Goal: Information Seeking & Learning: Learn about a topic

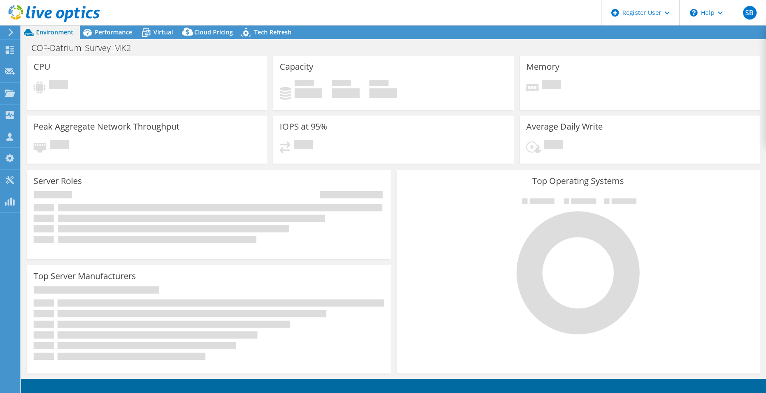
select select "USWest"
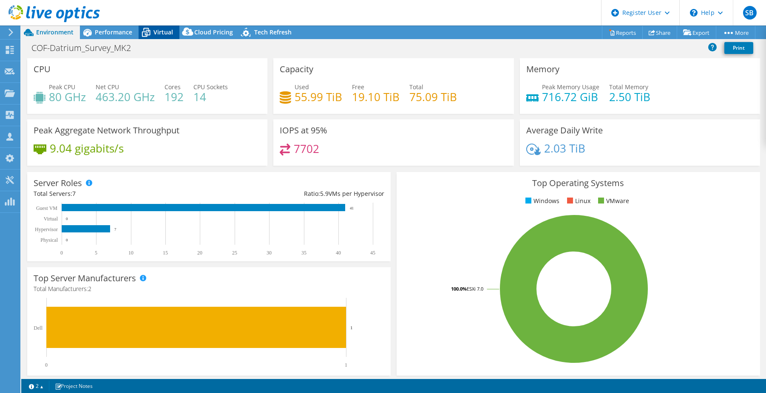
click at [157, 30] on span "Virtual" at bounding box center [163, 32] width 20 height 8
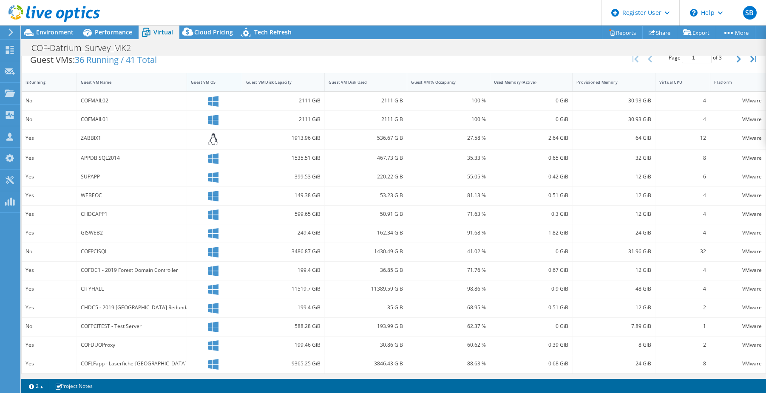
scroll to position [178, 0]
click at [121, 34] on span "Performance" at bounding box center [113, 32] width 37 height 8
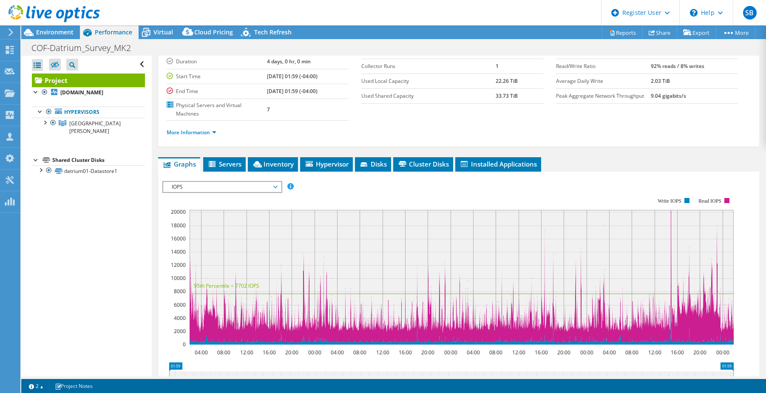
scroll to position [53, 0]
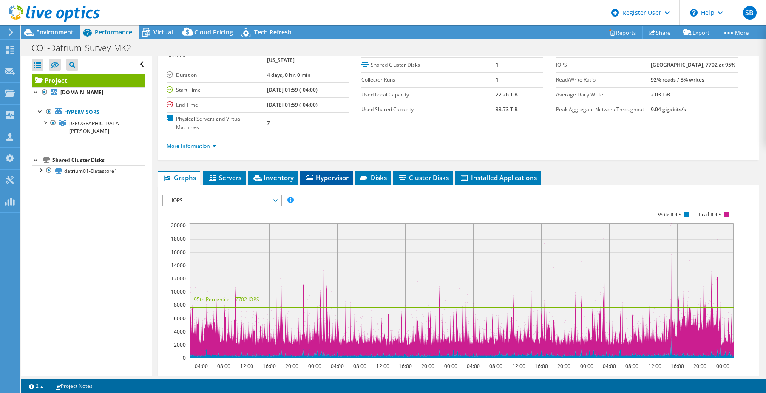
click at [327, 173] on span "Hypervisor" at bounding box center [326, 177] width 44 height 9
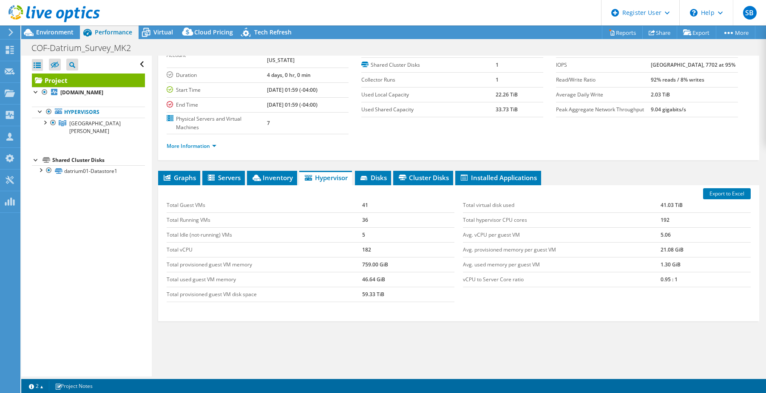
click at [84, 296] on div "Open All Close All Hide Excluded Nodes Project Tree Filter" at bounding box center [86, 216] width 130 height 321
click at [113, 248] on div "Open All Close All Hide Excluded Nodes Project Tree Filter" at bounding box center [86, 216] width 130 height 321
click at [152, 269] on div "Project Details Prepared for: Joe Cotellessa, Joe.Cotellessa@fairfaxva.gov Acco…" at bounding box center [459, 201] width 614 height 396
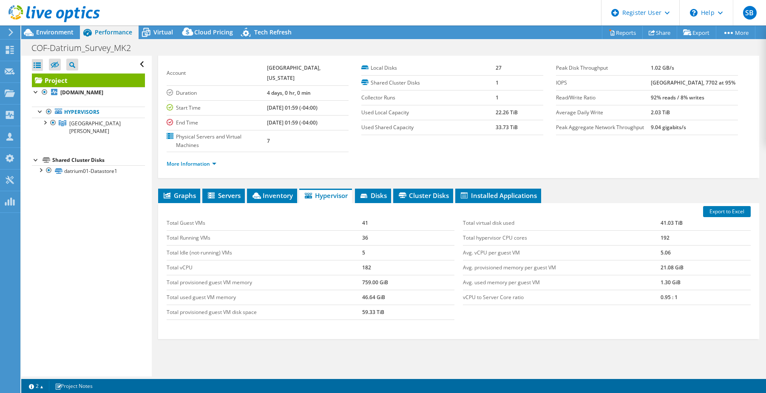
scroll to position [0, 0]
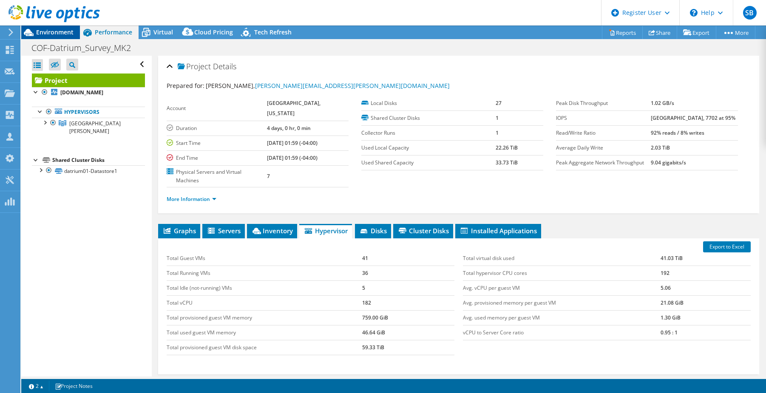
click at [45, 35] on span "Environment" at bounding box center [54, 32] width 37 height 8
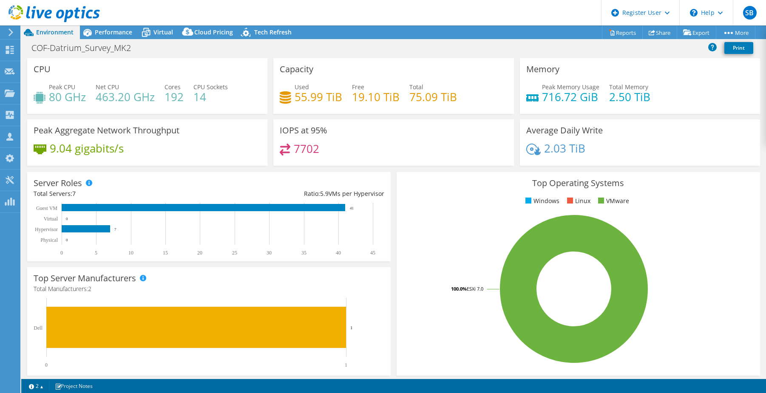
drag, startPoint x: 199, startPoint y: 134, endPoint x: 383, endPoint y: 234, distance: 208.8
click at [199, 134] on div "Peak Aggregate Network Throughput 9.04 gigabits/s" at bounding box center [147, 142] width 240 height 46
click at [150, 146] on div "9.04 gigabits/s" at bounding box center [147, 153] width 227 height 18
click at [225, 79] on div "CPU Peak CPU 80 GHz Net CPU 463.20 GHz Cores 192 CPU Sockets 14" at bounding box center [147, 86] width 240 height 56
click at [161, 31] on span "Virtual" at bounding box center [163, 32] width 20 height 8
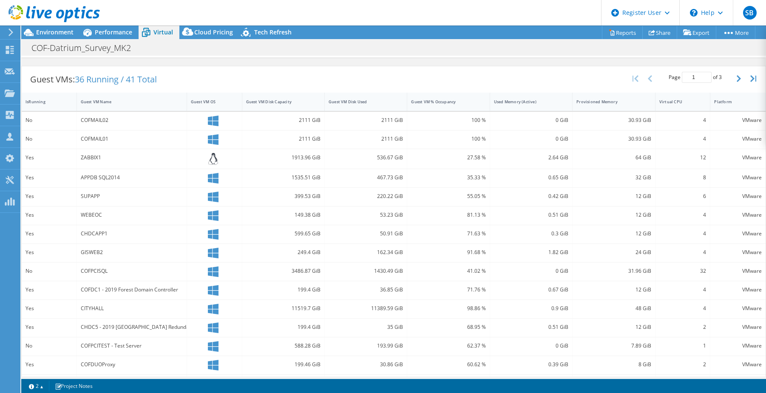
scroll to position [178, 0]
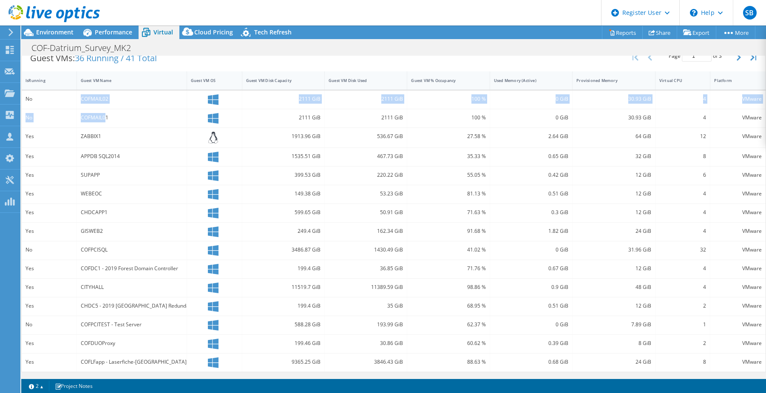
drag, startPoint x: 80, startPoint y: 99, endPoint x: 105, endPoint y: 119, distance: 32.0
click at [105, 119] on div "No COFMAIL02 2111 GiB 2111 GiB 100 % 0 GiB 30.93 GiB 4 VMware No COFMAIL01 2111…" at bounding box center [394, 231] width 744 height 281
drag, startPoint x: 105, startPoint y: 119, endPoint x: 116, endPoint y: 119, distance: 11.1
click at [116, 119] on div "COFMAIL01" at bounding box center [132, 117] width 102 height 9
drag, startPoint x: 119, startPoint y: 99, endPoint x: 130, endPoint y: 102, distance: 11.3
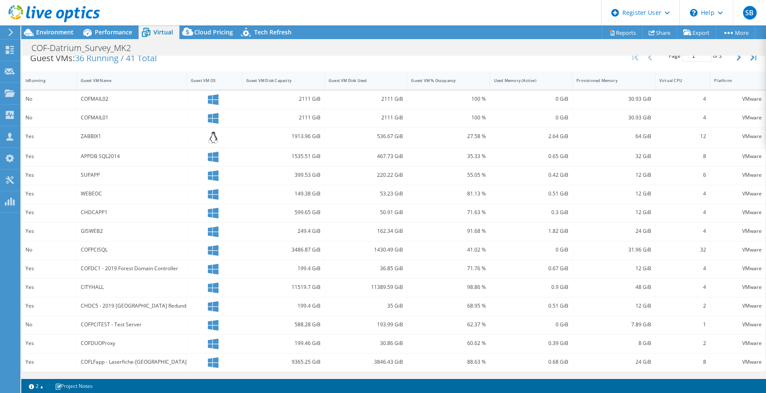
click at [119, 99] on div "COFMAIL02" at bounding box center [132, 98] width 102 height 9
drag, startPoint x: 146, startPoint y: 327, endPoint x: 87, endPoint y: 326, distance: 59.1
click at [87, 326] on div "COFPCITEST - Test Server" at bounding box center [132, 324] width 102 height 9
drag, startPoint x: 87, startPoint y: 326, endPoint x: 156, endPoint y: 326, distance: 69.7
click at [153, 326] on div "COFPCITEST - Test Server" at bounding box center [132, 324] width 102 height 9
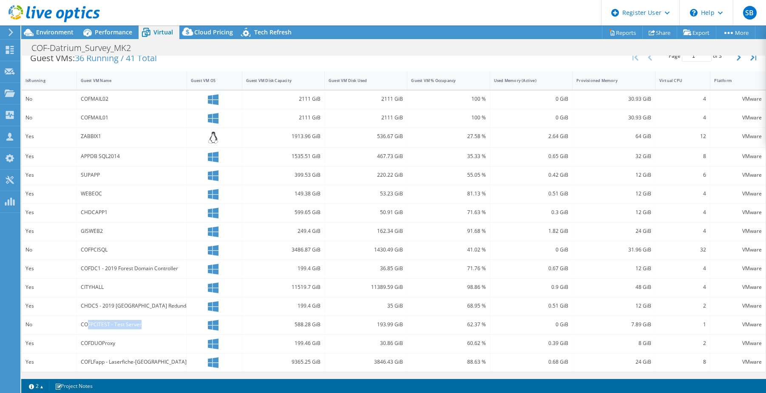
click at [175, 324] on div "COFPCITEST - Test Server" at bounding box center [132, 324] width 102 height 9
click at [152, 198] on div "WEBEOC" at bounding box center [132, 193] width 102 height 9
drag, startPoint x: 317, startPoint y: 296, endPoint x: 308, endPoint y: 294, distance: 9.6
click at [312, 295] on div "11519.7 GiB" at bounding box center [283, 288] width 82 height 18
drag, startPoint x: 308, startPoint y: 294, endPoint x: 283, endPoint y: 286, distance: 25.8
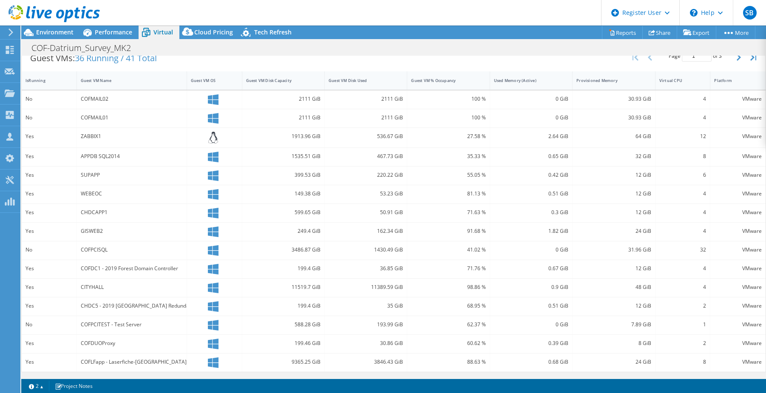
click at [286, 286] on div "11519.7 GiB" at bounding box center [283, 287] width 74 height 9
drag, startPoint x: 283, startPoint y: 286, endPoint x: 334, endPoint y: 286, distance: 50.6
click at [334, 286] on div "Yes CITYHALL 11519.7 GiB 11389.59 GiB 98.86 % 0.9 GiB 48 GiB 4 VMware" at bounding box center [394, 288] width 744 height 18
click at [28, 288] on div "Yes" at bounding box center [49, 287] width 47 height 9
drag, startPoint x: 27, startPoint y: 288, endPoint x: 323, endPoint y: 289, distance: 295.4
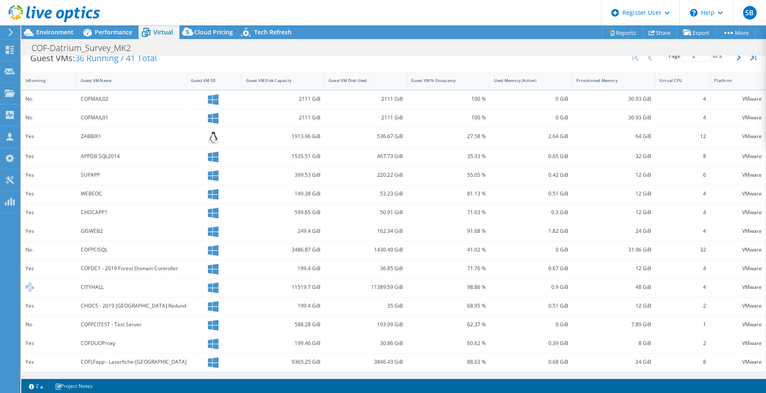
click at [323, 289] on div "SB Dell User Sebastian Banu Sebastian.Banu@dell.com Dell My Profile Log Out \n …" at bounding box center [383, 196] width 766 height 393
click at [325, 289] on div "11389.59 GiB" at bounding box center [366, 288] width 82 height 18
drag, startPoint x: 320, startPoint y: 286, endPoint x: 278, endPoint y: 287, distance: 42.1
click at [278, 287] on div "11519.7 GiB" at bounding box center [283, 288] width 82 height 18
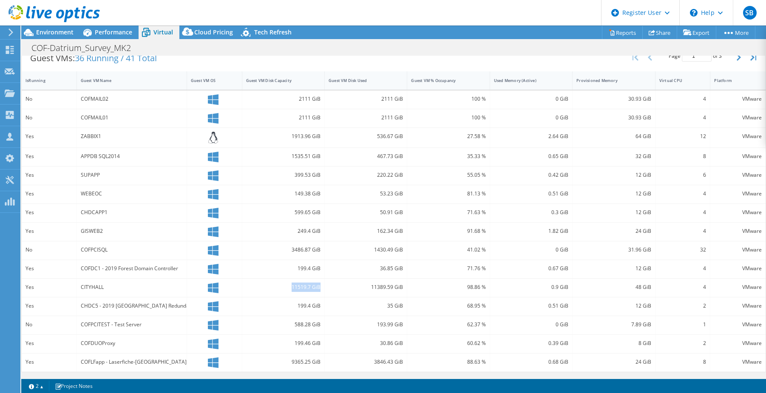
click at [144, 232] on div "GISWEB2" at bounding box center [132, 231] width 102 height 9
drag, startPoint x: 285, startPoint y: 363, endPoint x: 324, endPoint y: 363, distance: 39.5
click at [324, 363] on div "Yes COFLFapp - Laserfiche-RIO 9365.25 GiB 3846.43 GiB 88.63 % 0.68 GiB 24 GiB 8…" at bounding box center [394, 363] width 744 height 18
drag, startPoint x: 324, startPoint y: 363, endPoint x: 148, endPoint y: 365, distance: 176.4
click at [158, 364] on div "COFLFapp - Laserfiche-RIO" at bounding box center [132, 361] width 102 height 9
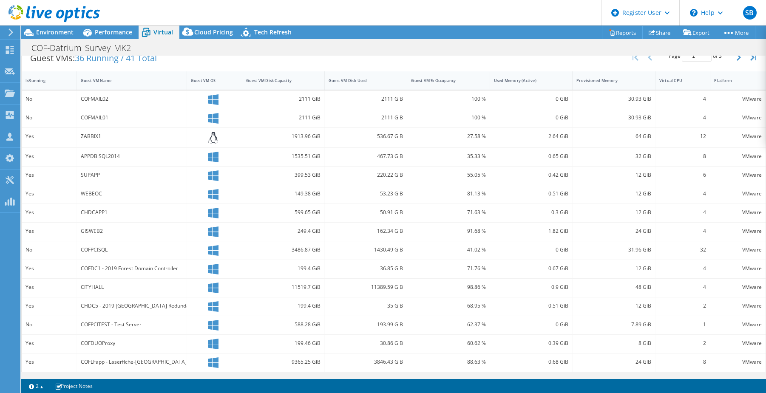
click at [87, 232] on div "GISWEB2" at bounding box center [132, 231] width 102 height 9
drag, startPoint x: 87, startPoint y: 232, endPoint x: 82, endPoint y: 232, distance: 4.7
click at [82, 232] on div "GISWEB2" at bounding box center [132, 231] width 102 height 9
click at [106, 232] on div "GISWEB2" at bounding box center [132, 231] width 102 height 9
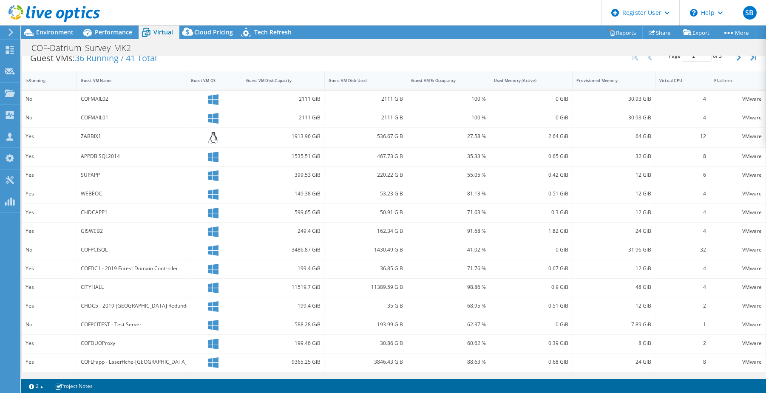
drag, startPoint x: 106, startPoint y: 232, endPoint x: 78, endPoint y: 230, distance: 28.2
click at [78, 230] on div "GISWEB2" at bounding box center [132, 232] width 110 height 18
click at [149, 160] on div "APPDB SQL2014" at bounding box center [132, 156] width 102 height 9
click at [281, 178] on div "399.53 GiB" at bounding box center [283, 174] width 74 height 9
click at [100, 28] on span "Performance" at bounding box center [113, 32] width 37 height 8
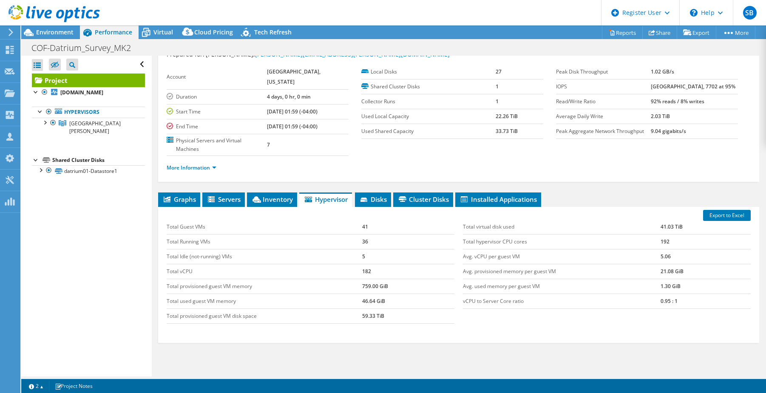
scroll to position [58, 0]
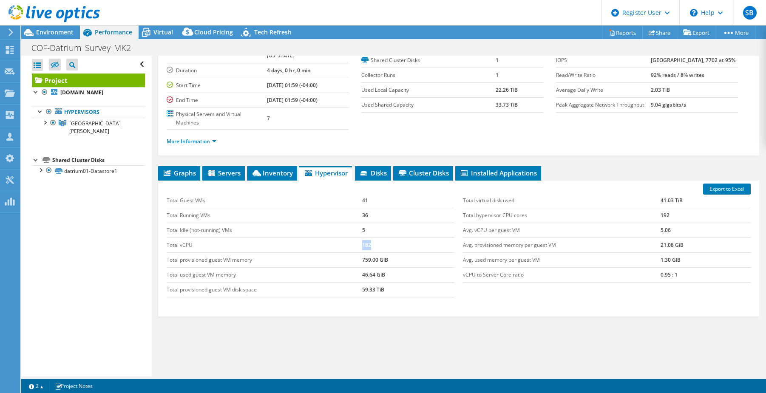
drag, startPoint x: 372, startPoint y: 228, endPoint x: 345, endPoint y: 225, distance: 27.3
click at [353, 238] on tr "Total vCPU 182" at bounding box center [311, 245] width 288 height 15
drag, startPoint x: 345, startPoint y: 225, endPoint x: 439, endPoint y: 229, distance: 93.6
click at [439, 238] on td "182" at bounding box center [408, 245] width 92 height 15
click at [452, 261] on div "Total Guest VMs 41 Total Running VMs 36 Total Idle (not-running) VMs 5 Total vC…" at bounding box center [310, 245] width 296 height 121
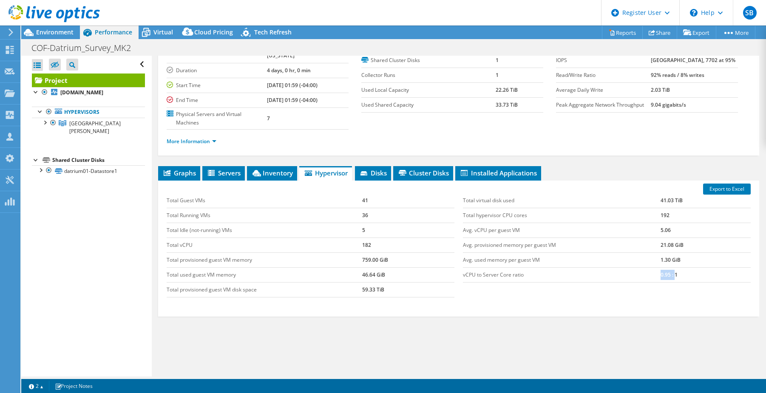
drag, startPoint x: 669, startPoint y: 257, endPoint x: 649, endPoint y: 259, distance: 19.7
click at [651, 267] on tr "vCPU to Server Core ratio 0.95 : 1" at bounding box center [607, 274] width 288 height 15
drag, startPoint x: 649, startPoint y: 259, endPoint x: 643, endPoint y: 266, distance: 9.4
click at [643, 266] on div "Total virtual disk used 41.03 TiB Total hypervisor CPU cores 192 Avg. vCPU per …" at bounding box center [607, 238] width 296 height 106
click at [646, 272] on div "Total virtual disk used 41.03 TiB Total hypervisor CPU cores 192 Avg. vCPU per …" at bounding box center [607, 238] width 296 height 106
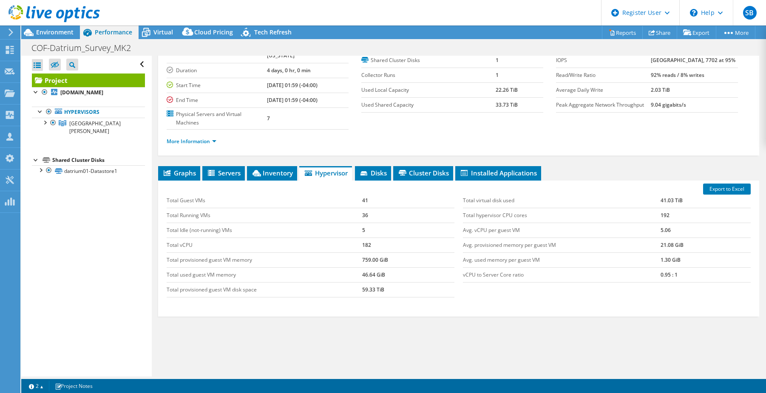
click at [80, 239] on div "Open All Close All Hide Excluded Nodes Project Tree Filter" at bounding box center [86, 216] width 130 height 321
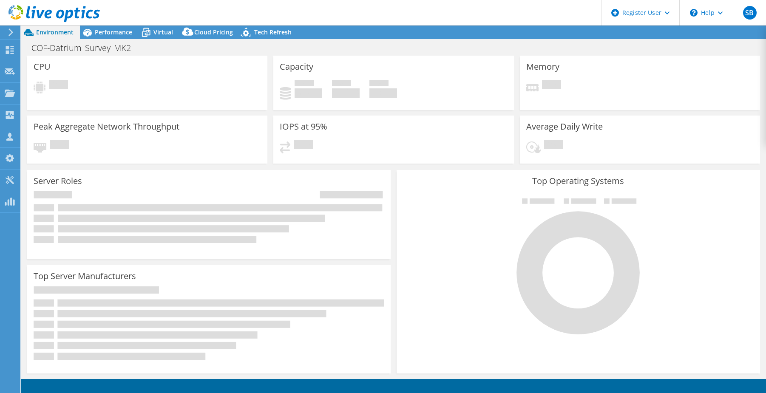
select select "USWest"
select select "USD"
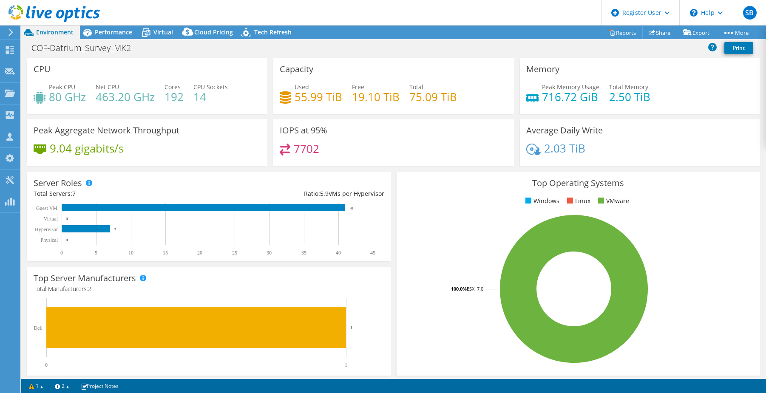
click at [708, 96] on div "Peak Memory Usage 716.72 GiB Total Memory 2.50 TiB" at bounding box center [639, 96] width 227 height 28
click at [347, 156] on div "7702" at bounding box center [393, 153] width 227 height 18
